Goal: Task Accomplishment & Management: Use online tool/utility

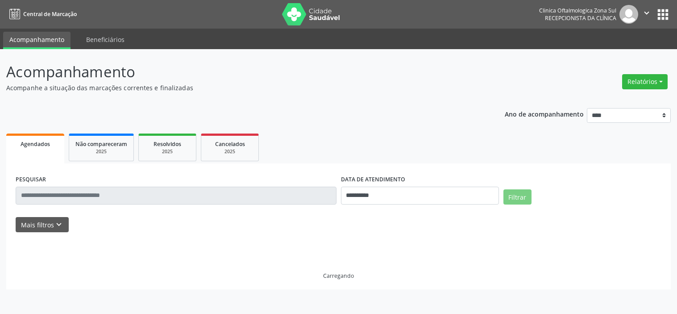
select select "*"
click at [61, 228] on icon "keyboard_arrow_down" at bounding box center [59, 225] width 10 height 10
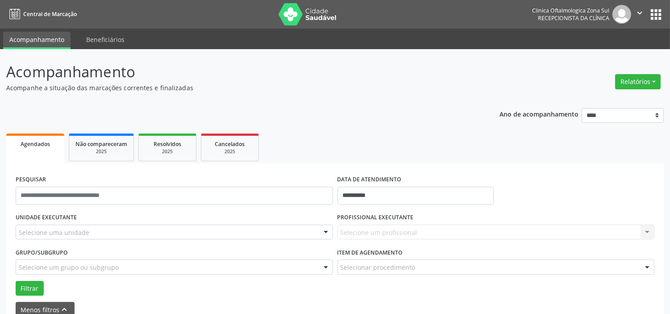
click at [99, 232] on div "Selecione uma unidade" at bounding box center [174, 231] width 317 height 15
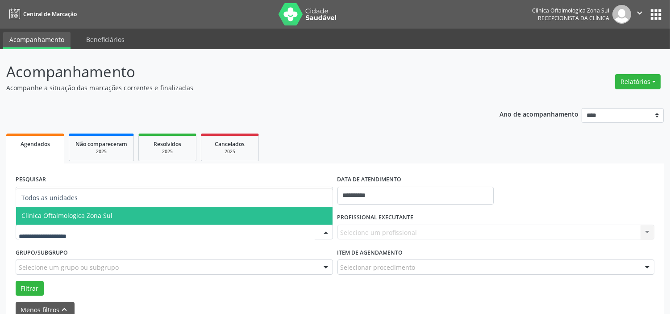
click at [105, 215] on span "Clinica Oftalmologica Zona Sul" at bounding box center [66, 215] width 91 height 8
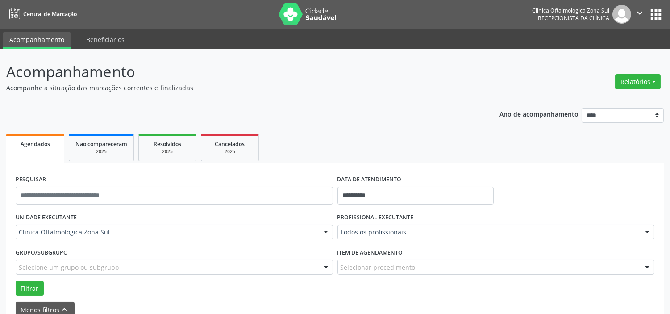
click at [103, 260] on div "Selecione um grupo ou subgrupo" at bounding box center [174, 266] width 317 height 15
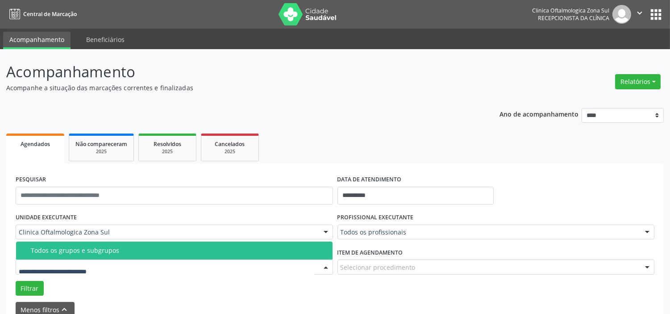
click at [105, 252] on div "Todos os grupos e subgrupos" at bounding box center [179, 250] width 296 height 7
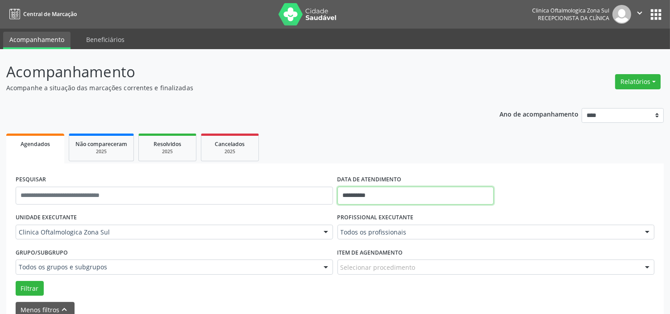
click at [414, 199] on input "**********" at bounding box center [415, 196] width 156 height 18
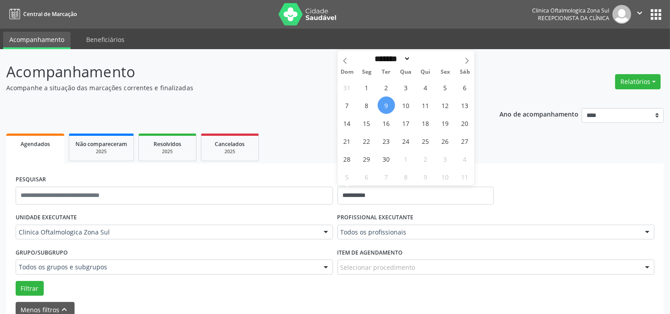
click at [390, 104] on span "9" at bounding box center [386, 104] width 17 height 17
type input "**********"
click at [466, 61] on icon at bounding box center [467, 61] width 6 height 6
select select "**"
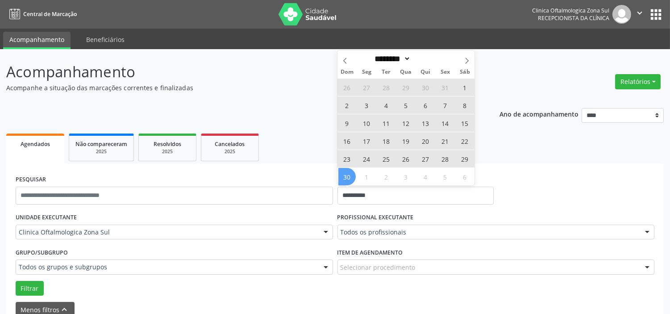
click at [344, 179] on span "30" at bounding box center [346, 176] width 17 height 17
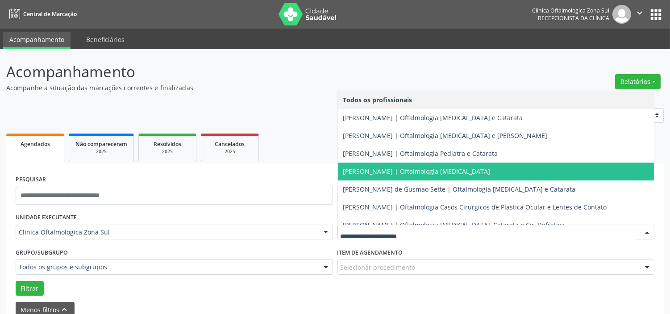
scroll to position [81, 0]
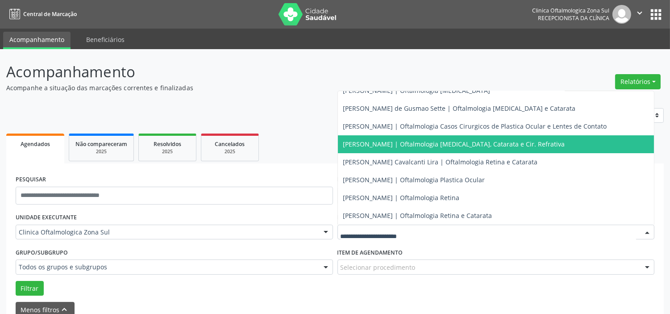
click at [373, 145] on span "[PERSON_NAME] | Oftalmologia [MEDICAL_DATA], Catarata e Cir. Refrativa" at bounding box center [454, 144] width 222 height 8
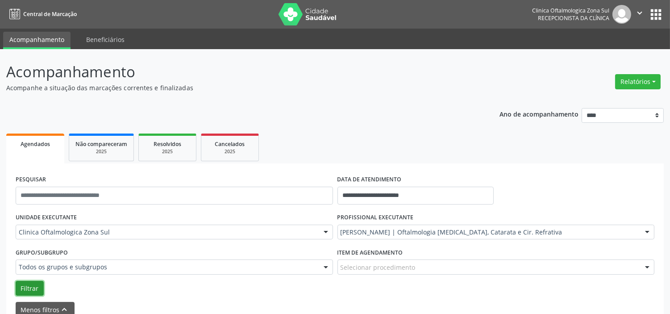
click at [38, 287] on button "Filtrar" at bounding box center [30, 288] width 28 height 15
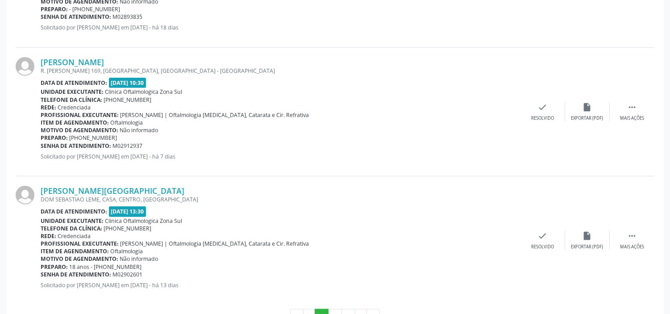
scroll to position [2055, 0]
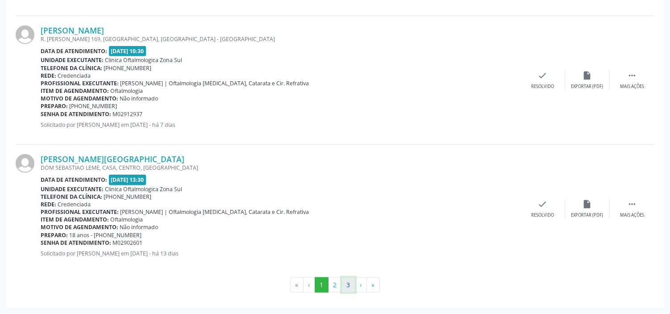
click at [348, 283] on button "3" at bounding box center [348, 284] width 14 height 15
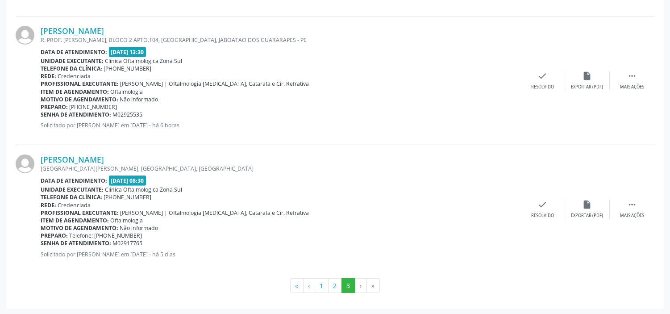
scroll to position [1237, 0]
